Goal: Information Seeking & Learning: Learn about a topic

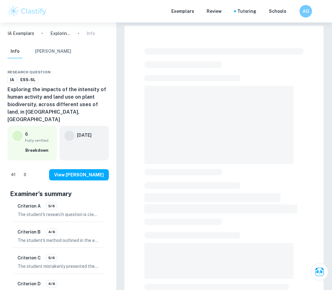
checkbox input "true"
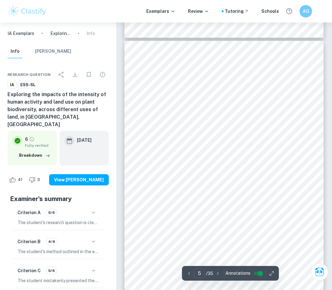
scroll to position [1157, 0]
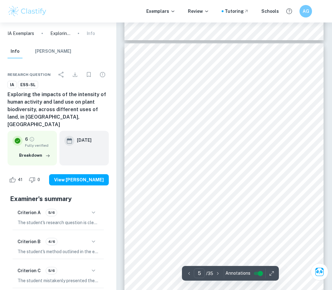
click at [126, 242] on div "5 Sampling Strategy: I will conduct fieldwork in Snowshill, England which is id…" at bounding box center [223, 183] width 199 height 281
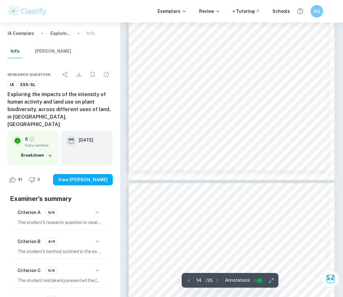
scroll to position [3998, 0]
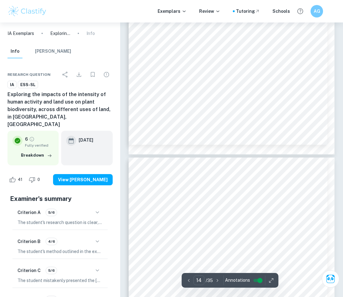
type input "15"
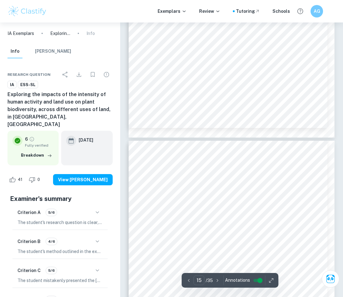
scroll to position [4051, 0]
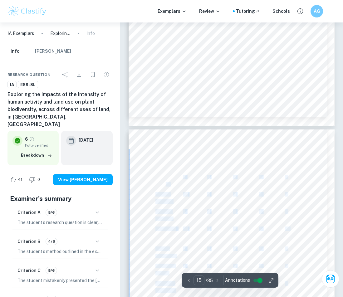
drag, startPoint x: 158, startPoint y: 162, endPoint x: 166, endPoint y: 186, distance: 25.3
click at [166, 186] on div "15 Untouched Land: Species Quadrat 1 Quadrat 2 Quadrat 3 Quadrat 4 Quadrat 5 On…" at bounding box center [232, 275] width 206 height 291
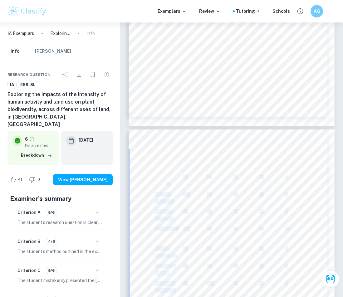
click at [166, 185] on span "viciifolia" at bounding box center [163, 184] width 14 height 4
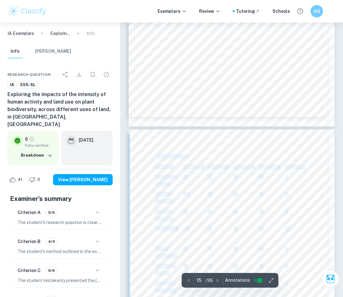
drag, startPoint x: 156, startPoint y: 157, endPoint x: 233, endPoint y: 241, distance: 113.9
click at [233, 241] on div "15 Untouched Land: Species Quadrat 1 Quadrat 2 Quadrat 3 Quadrat 4 Quadrat 5 On…" at bounding box center [232, 275] width 206 height 291
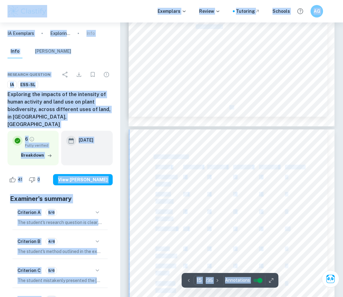
click at [233, 235] on div "15 Untouched Land: Species Quadrat 1 Quadrat 2 Quadrat 3 Quadrat 4 Quadrat 5 On…" at bounding box center [232, 275] width 206 height 291
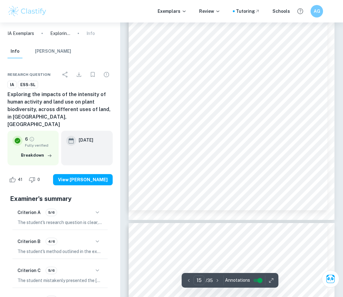
scroll to position [4275, 0]
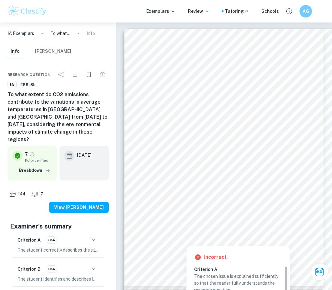
scroll to position [212, 0]
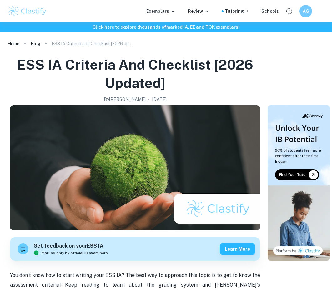
scroll to position [313, 0]
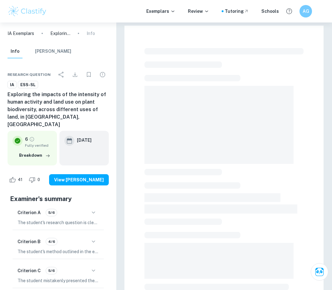
checkbox input "true"
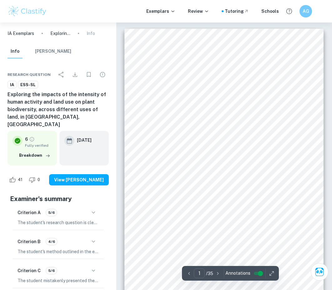
click at [28, 15] on img at bounding box center [27, 11] width 40 height 12
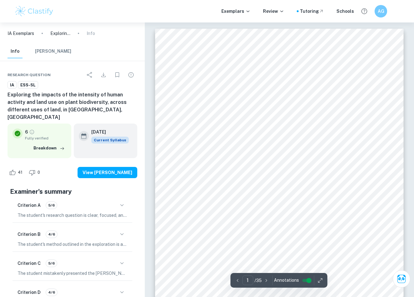
click at [20, 35] on p "IA Exemplars" at bounding box center [20, 33] width 27 height 7
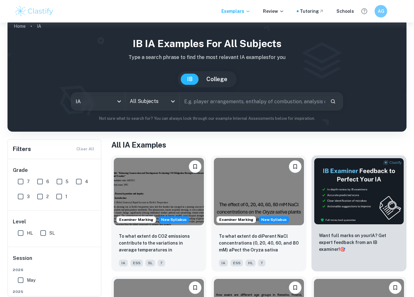
scroll to position [12, 0]
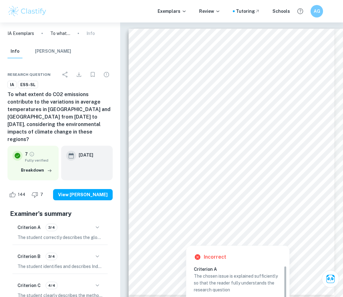
scroll to position [212, 0]
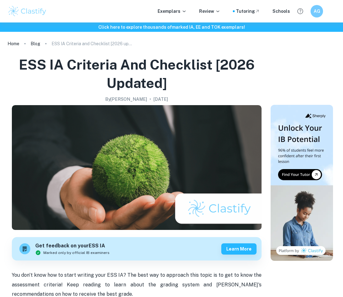
scroll to position [313, 0]
